Goal: Navigation & Orientation: Find specific page/section

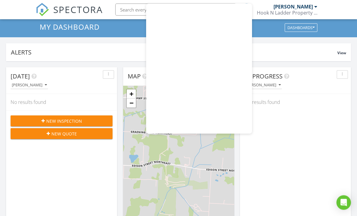
scroll to position [23, 0]
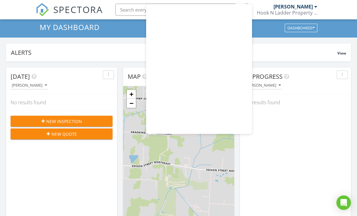
click at [320, 44] on div "Alerts View" at bounding box center [178, 53] width 345 height 18
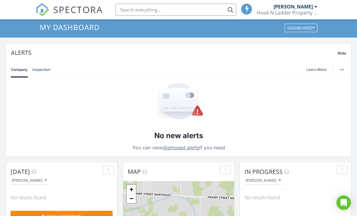
click at [341, 54] on span "Hide" at bounding box center [341, 52] width 8 height 5
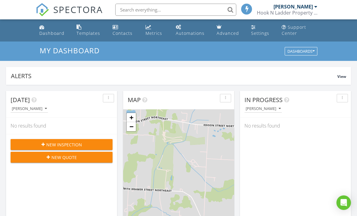
scroll to position [550, 357]
click at [225, 102] on button "button" at bounding box center [225, 98] width 11 height 8
click at [253, 83] on div "Alerts View" at bounding box center [178, 76] width 345 height 18
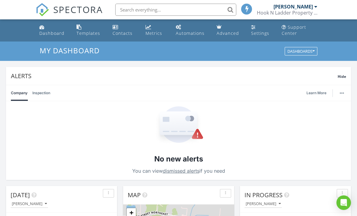
click at [342, 80] on div "Alerts Hide" at bounding box center [178, 76] width 345 height 18
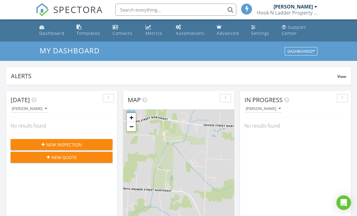
click at [109, 99] on div "button" at bounding box center [108, 98] width 6 height 4
click at [183, 73] on div "Alerts" at bounding box center [174, 76] width 326 height 8
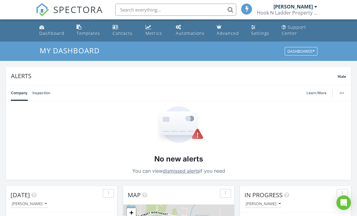
click at [270, 81] on div "Alerts Hide" at bounding box center [178, 76] width 345 height 18
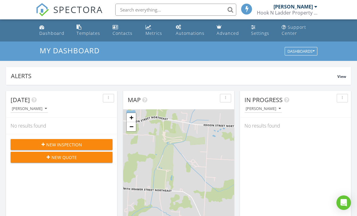
click at [345, 76] on span "View" at bounding box center [341, 76] width 9 height 5
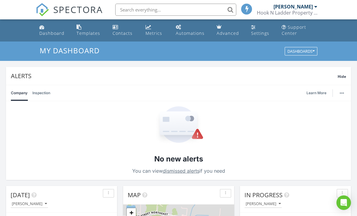
click at [342, 79] on span "Hide" at bounding box center [341, 76] width 8 height 5
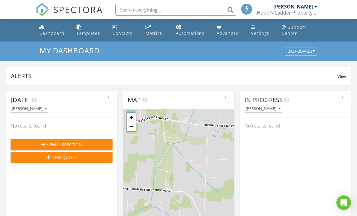
click at [300, 54] on div "Dashboards" at bounding box center [300, 51] width 27 height 4
click at [333, 45] on div "My Dashboard Dashboards" at bounding box center [178, 50] width 357 height 19
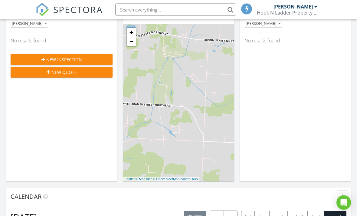
scroll to position [95, 0]
